Goal: Contribute content: Contribute content

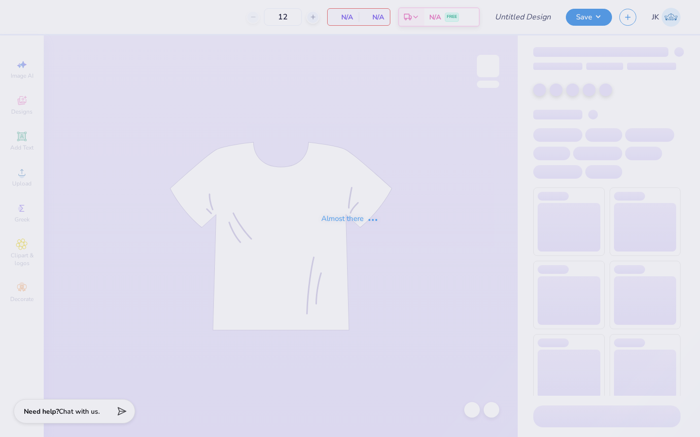
type input "DG PR Tank Top"
type input "48"
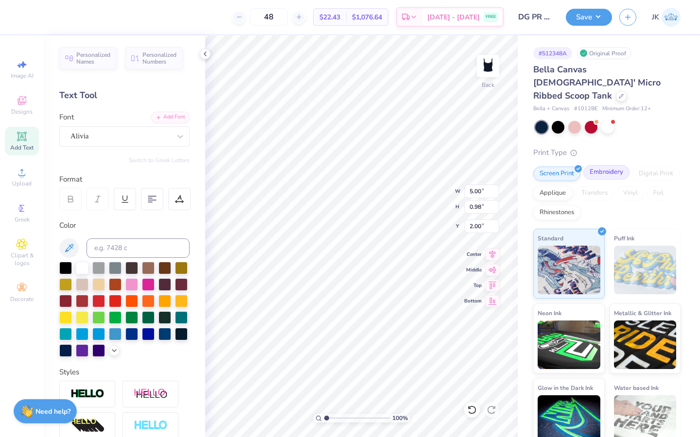
click at [599, 165] on div "Embroidery" at bounding box center [606, 172] width 46 height 15
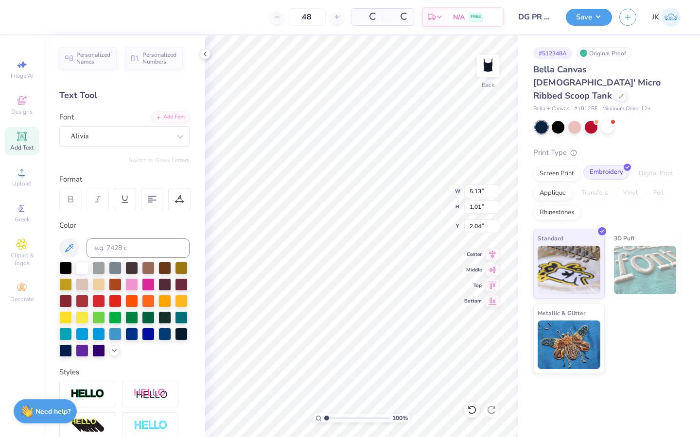
type input "5.13"
type input "1.01"
type input "2.04"
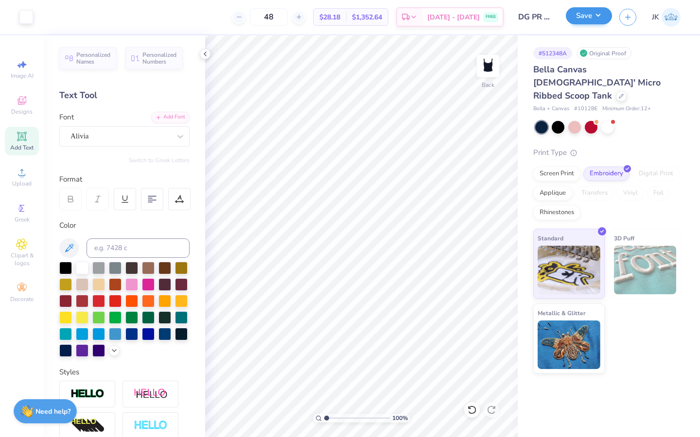
click at [576, 16] on button "Save" at bounding box center [589, 15] width 46 height 17
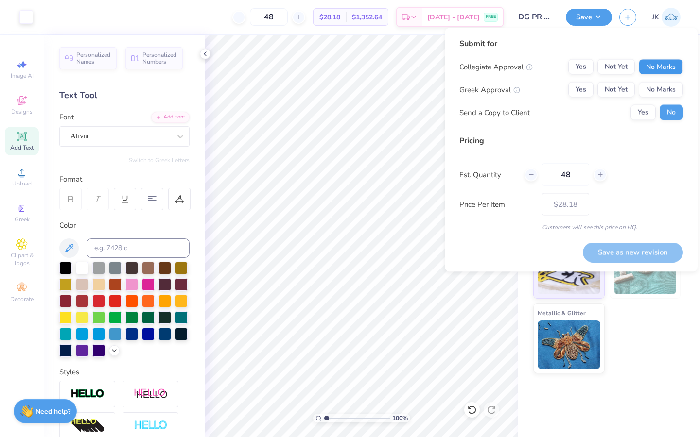
click at [653, 69] on button "No Marks" at bounding box center [661, 67] width 44 height 16
click at [584, 88] on button "Yes" at bounding box center [580, 90] width 25 height 16
click at [678, 111] on button "No" at bounding box center [671, 113] width 23 height 16
click at [636, 247] on button "Save as new revision" at bounding box center [633, 253] width 100 height 20
type input "$28.18"
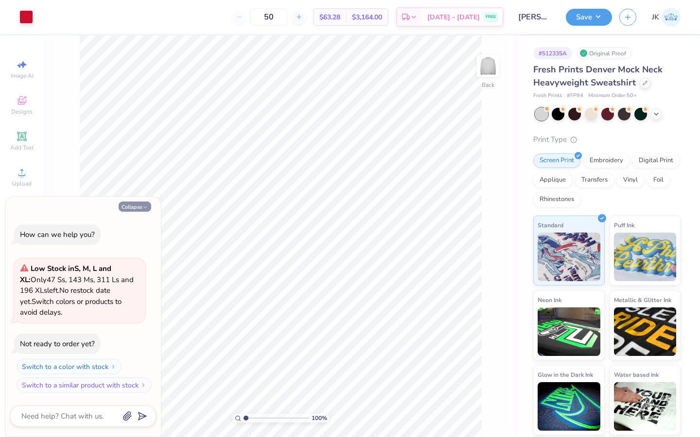
click at [144, 208] on icon "button" at bounding box center [145, 208] width 6 height 6
type textarea "x"
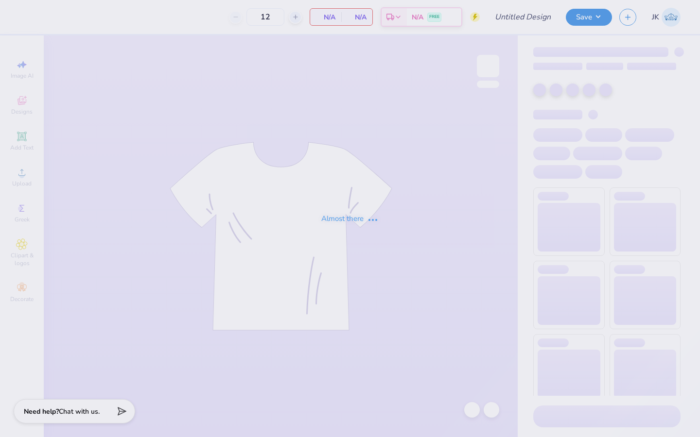
type input "50"
type input "DG Mock Neck"
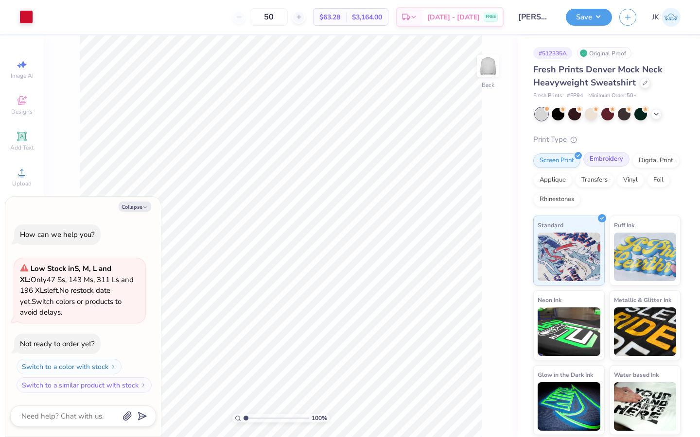
click at [608, 162] on div "Embroidery" at bounding box center [606, 159] width 46 height 15
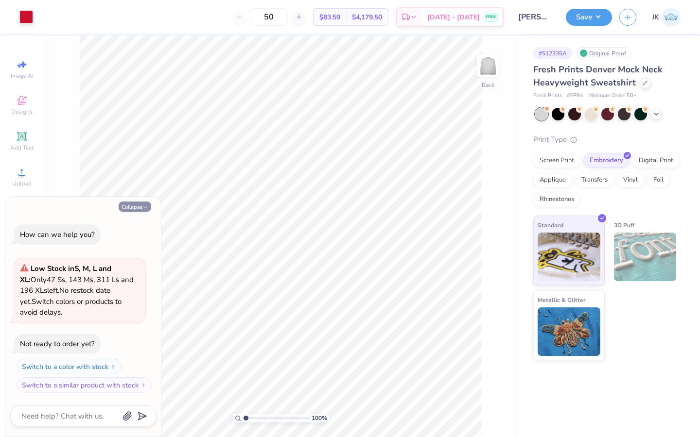
click at [144, 209] on icon "button" at bounding box center [145, 208] width 6 height 6
type textarea "x"
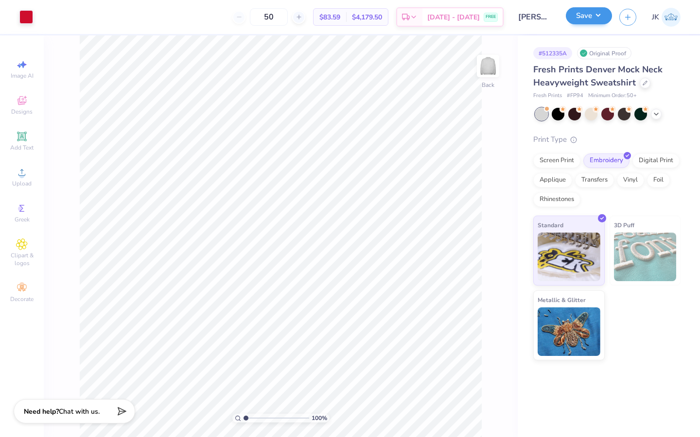
click at [589, 16] on button "Save" at bounding box center [589, 15] width 46 height 17
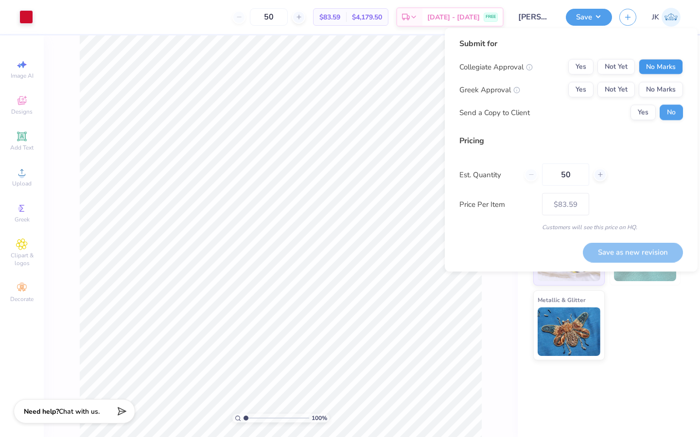
click at [652, 67] on button "No Marks" at bounding box center [661, 67] width 44 height 16
click at [574, 92] on button "Yes" at bounding box center [580, 90] width 25 height 16
click at [673, 113] on button "No" at bounding box center [671, 113] width 23 height 16
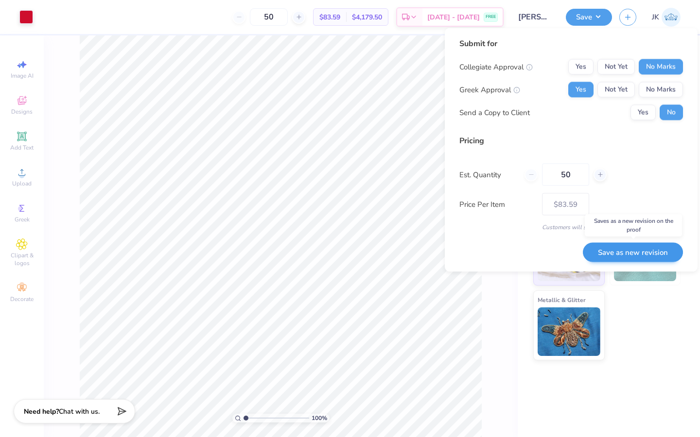
click at [642, 256] on button "Save as new revision" at bounding box center [633, 253] width 100 height 20
type input "$83.59"
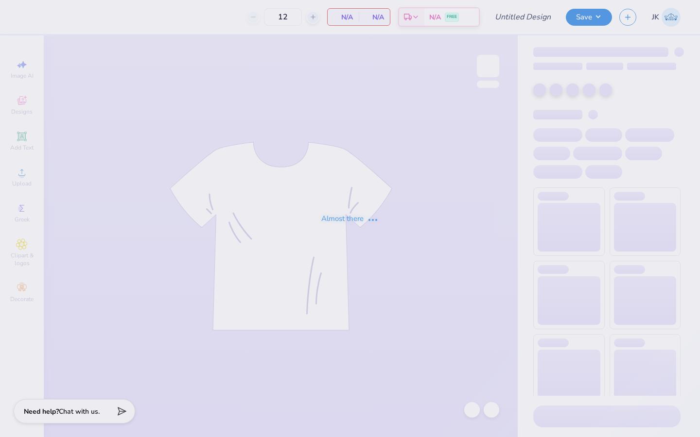
type input "DG PR Tank Top"
type input "48"
